Goal: Task Accomplishment & Management: Use online tool/utility

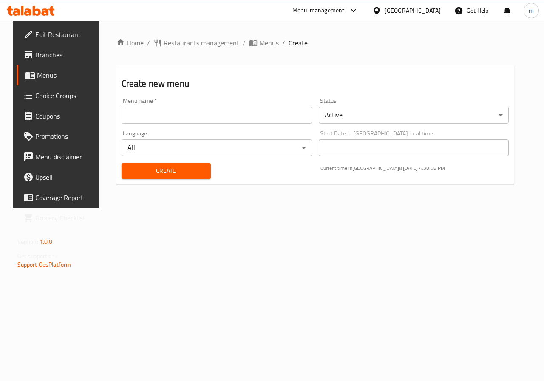
click at [51, 77] on span "Menus" at bounding box center [67, 75] width 60 height 10
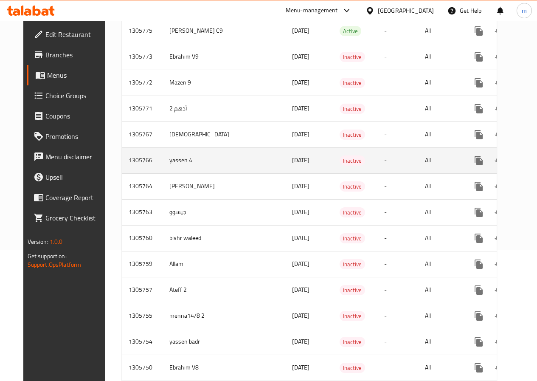
scroll to position [170, 0]
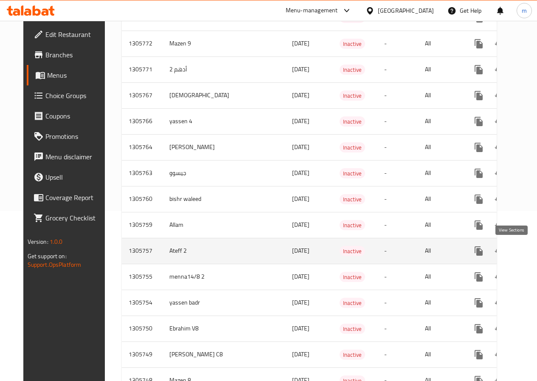
click at [535, 254] on icon "enhanced table" at bounding box center [540, 251] width 10 height 10
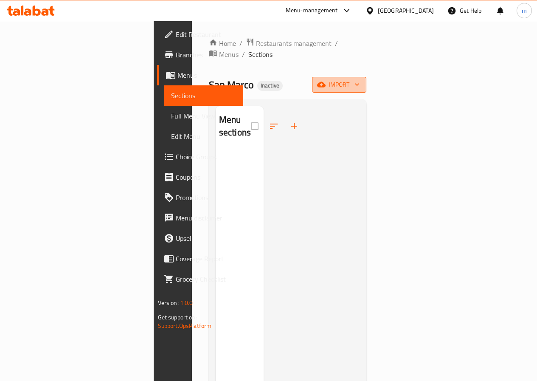
click at [366, 77] on button "import" at bounding box center [339, 85] width 54 height 16
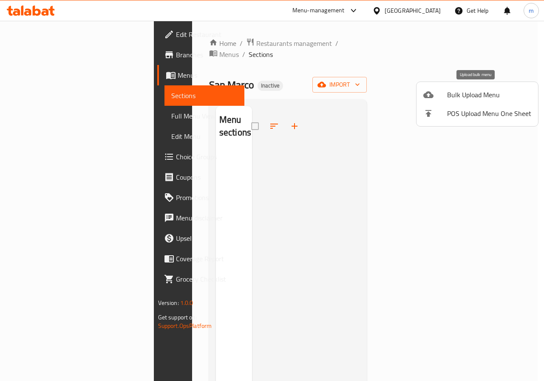
click at [449, 101] on li "Bulk Upload Menu" at bounding box center [476, 94] width 121 height 19
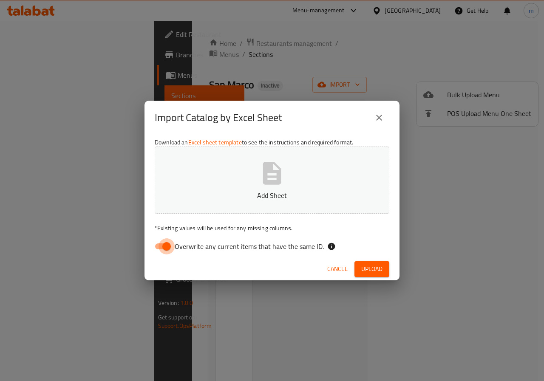
click at [167, 246] on input "Overwrite any current items that have the same ID." at bounding box center [166, 246] width 48 height 16
checkbox input "false"
click at [253, 180] on button "Add Sheet" at bounding box center [272, 180] width 234 height 67
click at [373, 269] on span "Upload" at bounding box center [371, 269] width 21 height 11
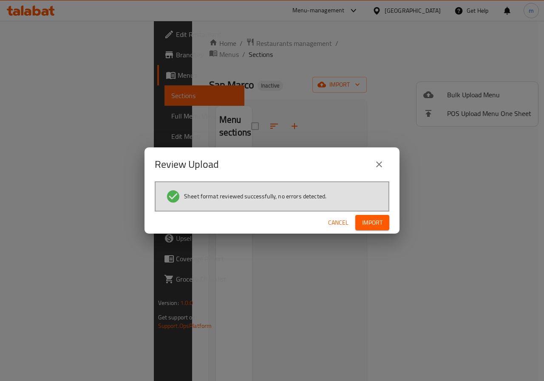
click at [362, 224] on span "Import" at bounding box center [372, 222] width 20 height 11
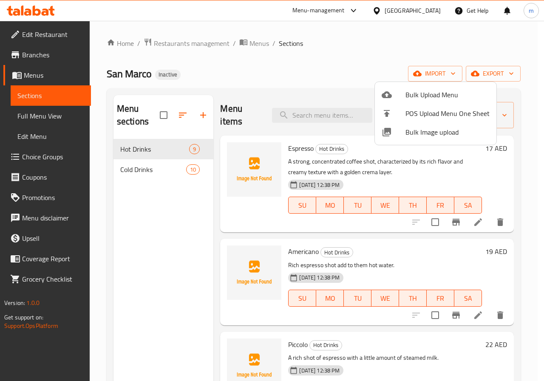
click at [411, 40] on div at bounding box center [272, 190] width 544 height 381
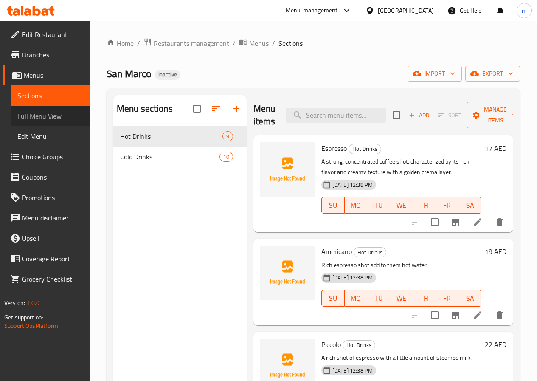
click at [56, 115] on span "Full Menu View" at bounding box center [49, 116] width 65 height 10
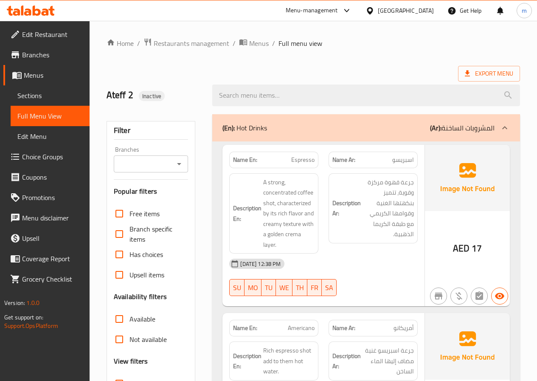
scroll to position [255, 0]
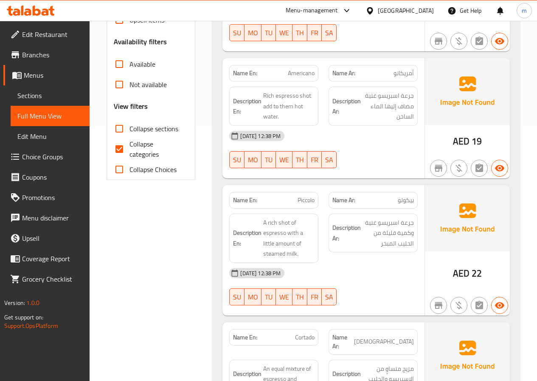
click at [48, 95] on span "Sections" at bounding box center [49, 95] width 65 height 10
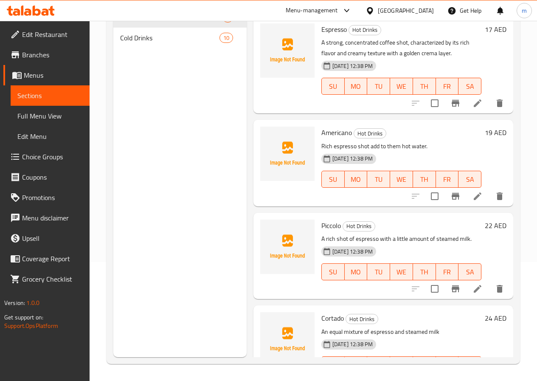
scroll to position [119, 0]
click at [62, 67] on link "Menus" at bounding box center [46, 75] width 86 height 20
